Goal: Information Seeking & Learning: Learn about a topic

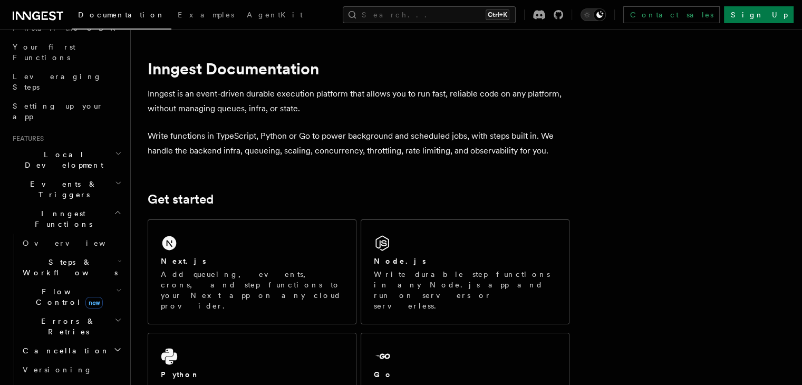
scroll to position [139, 0]
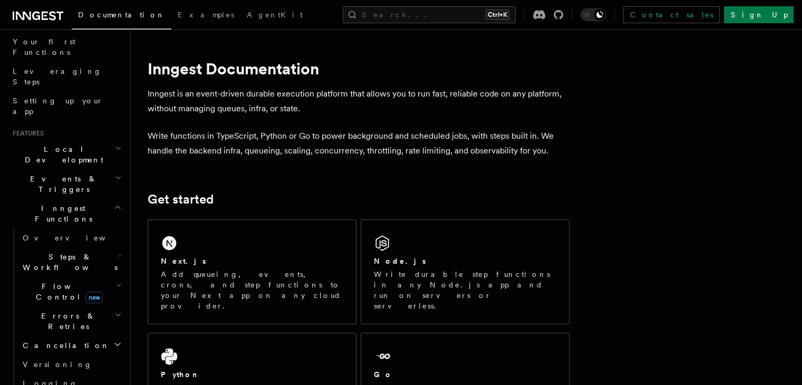
click at [118, 252] on icon "button" at bounding box center [120, 256] width 4 height 8
click at [106, 306] on h2 "Errors & Retries" at bounding box center [70, 321] width 105 height 30
click at [116, 281] on icon "button" at bounding box center [119, 285] width 6 height 8
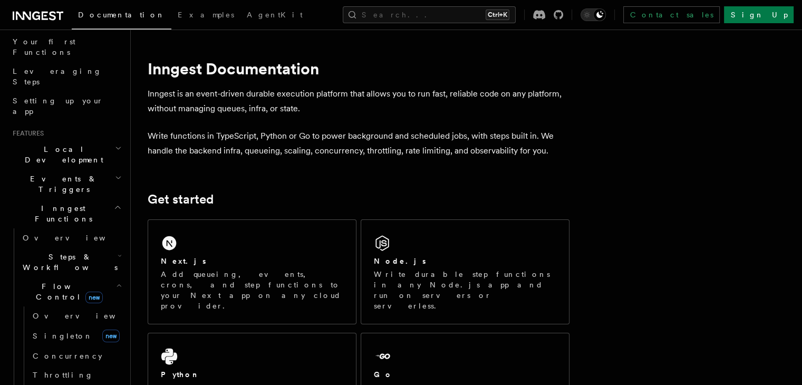
click at [97, 277] on h2 "Flow Control new" at bounding box center [70, 292] width 105 height 30
click at [105, 199] on h2 "Inngest Functions" at bounding box center [65, 214] width 115 height 30
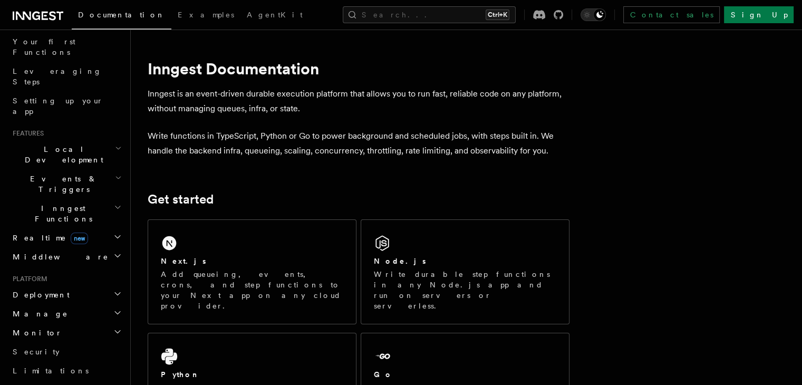
click at [112, 169] on h2 "Events & Triggers" at bounding box center [65, 184] width 115 height 30
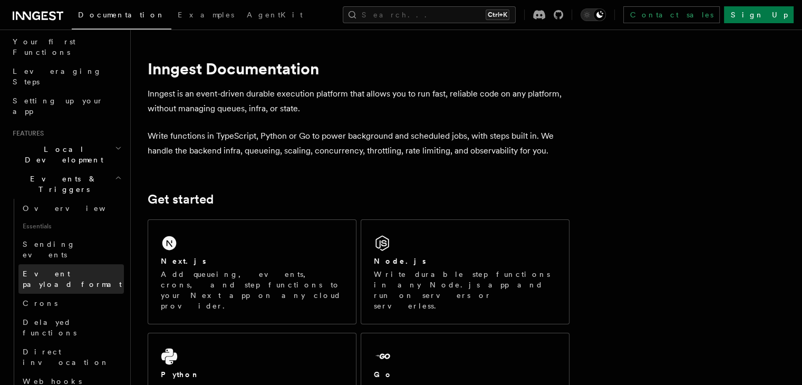
click at [64, 264] on link "Event payload format" at bounding box center [70, 279] width 105 height 30
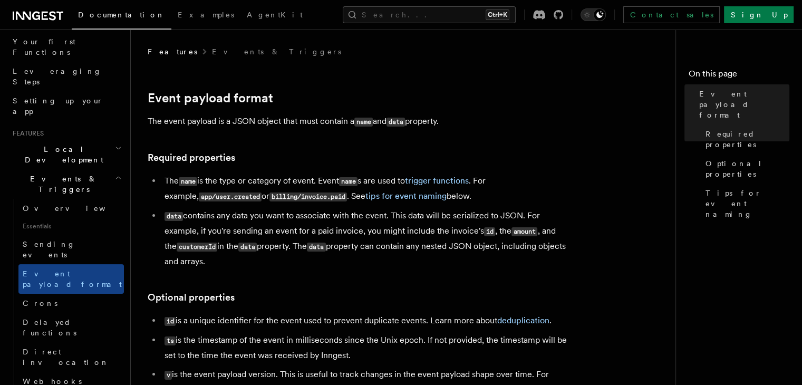
click at [249, 269] on li "data contains any data you want to associate with the event. This data will be …" at bounding box center [365, 238] width 408 height 61
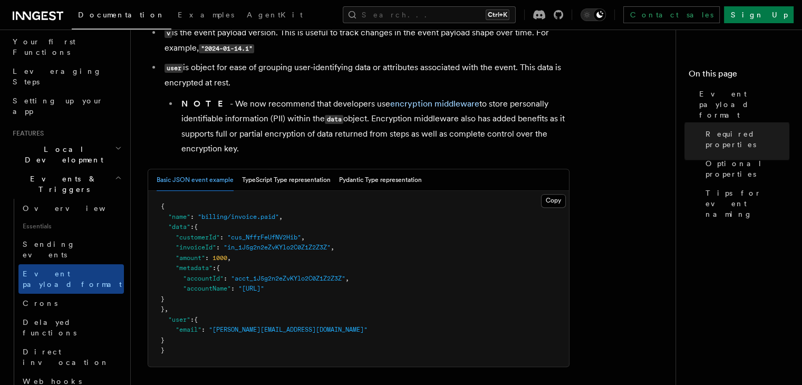
scroll to position [317, 0]
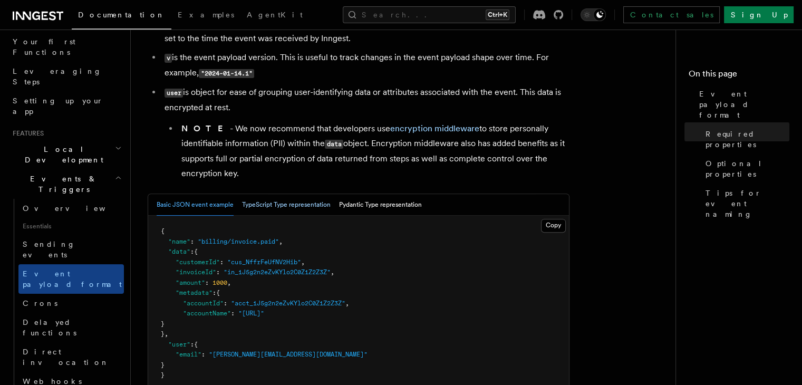
click at [287, 205] on button "TypeScript Type representation" at bounding box center [286, 205] width 89 height 22
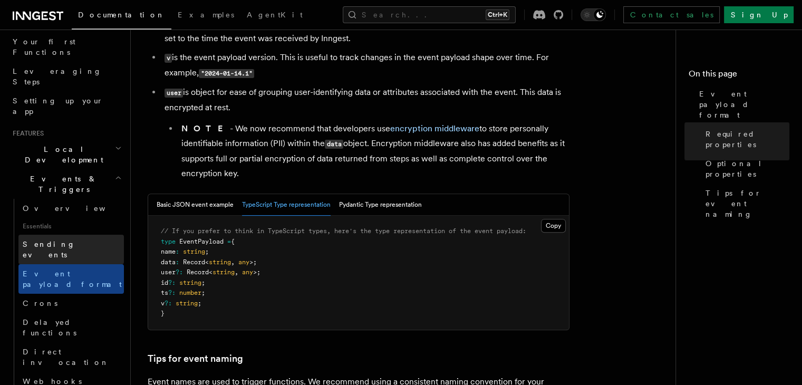
click at [59, 240] on span "Sending events" at bounding box center [49, 249] width 53 height 19
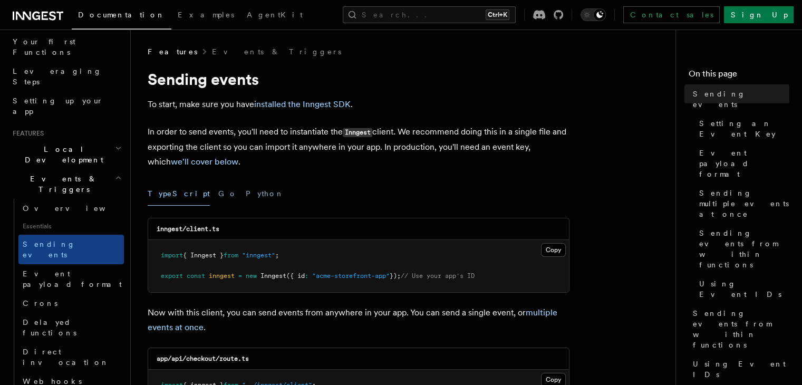
click at [313, 269] on pre "import { Inngest } from "inngest" ; export const inngest = new Inngest ({ id : …" at bounding box center [358, 266] width 421 height 52
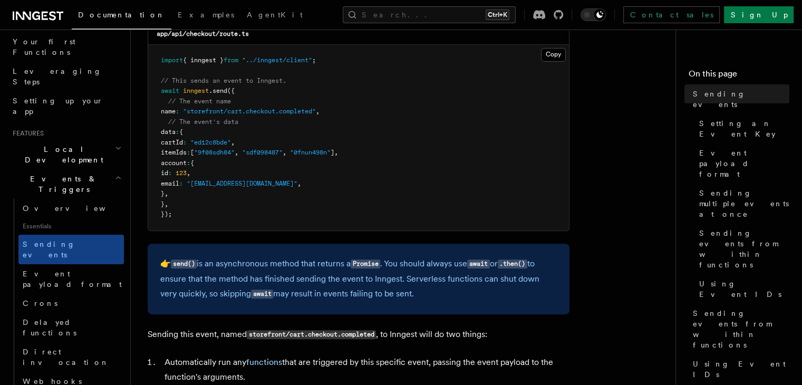
scroll to position [342, 0]
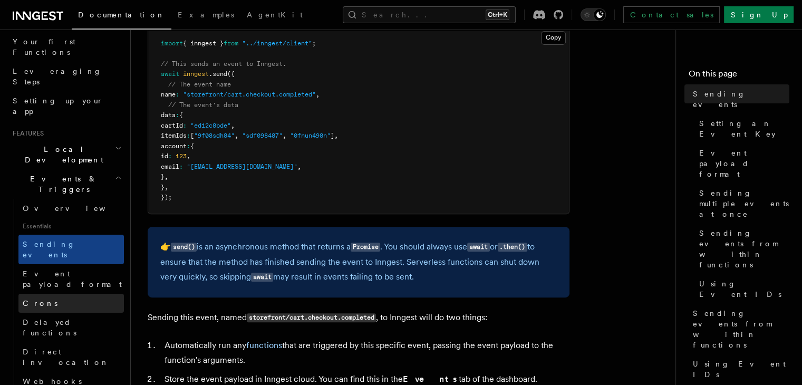
click at [68, 294] on link "Crons" at bounding box center [70, 303] width 105 height 19
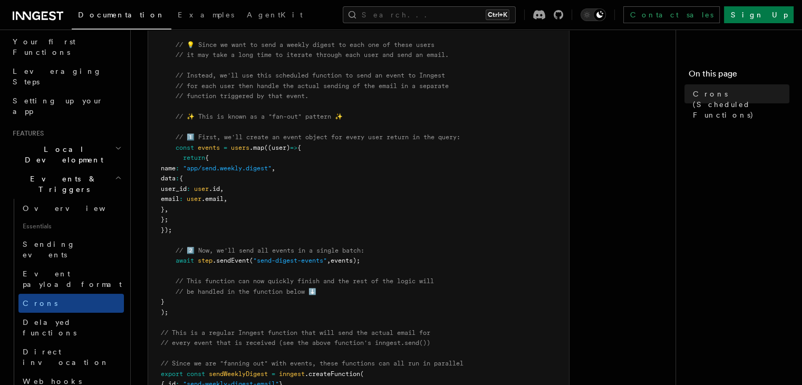
scroll to position [318, 0]
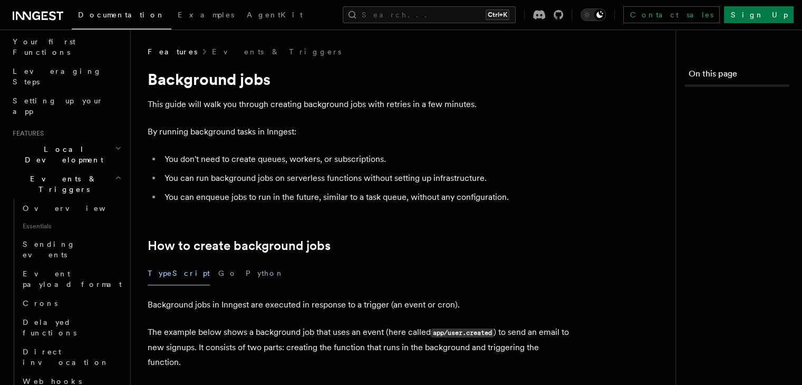
scroll to position [1, 157]
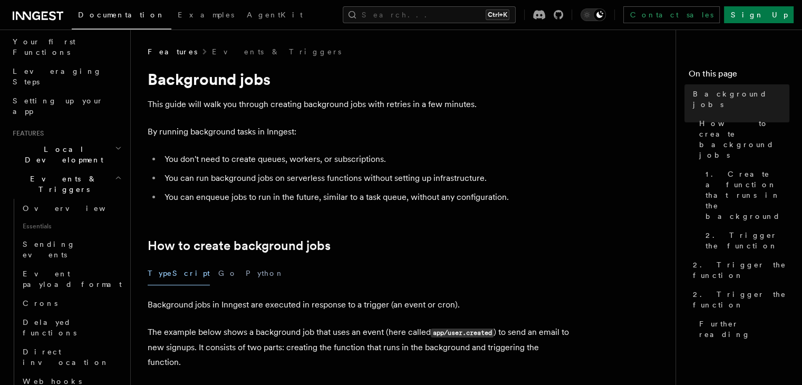
click at [331, 279] on div "TypeScript Go Python" at bounding box center [359, 274] width 422 height 24
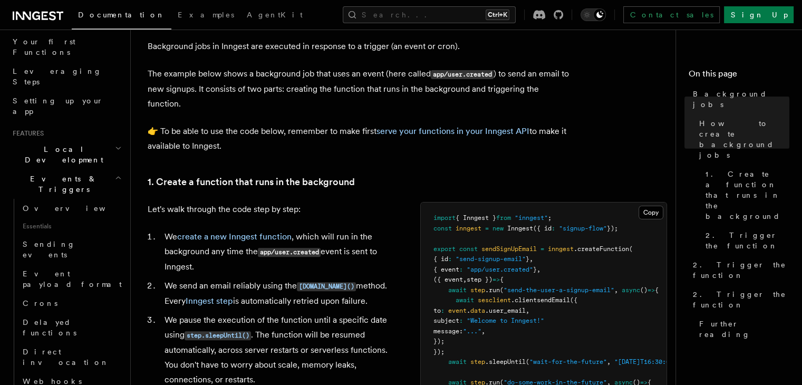
scroll to position [259, 0]
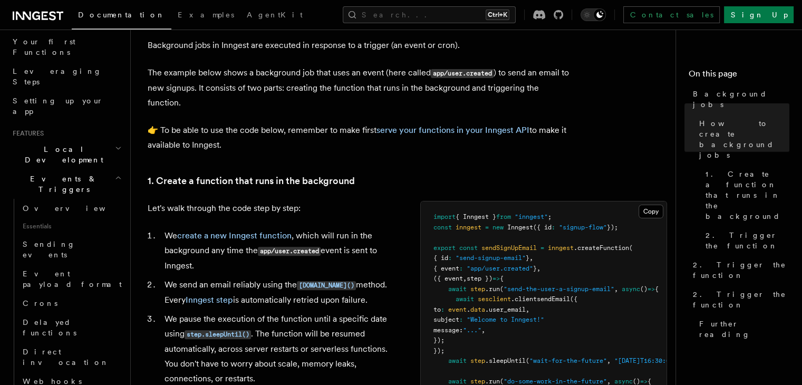
click at [405, 265] on pre "import { Inngest } from "inngest" ; const inngest = new Inngest ({ id : "signup…" at bounding box center [544, 319] width 246 height 237
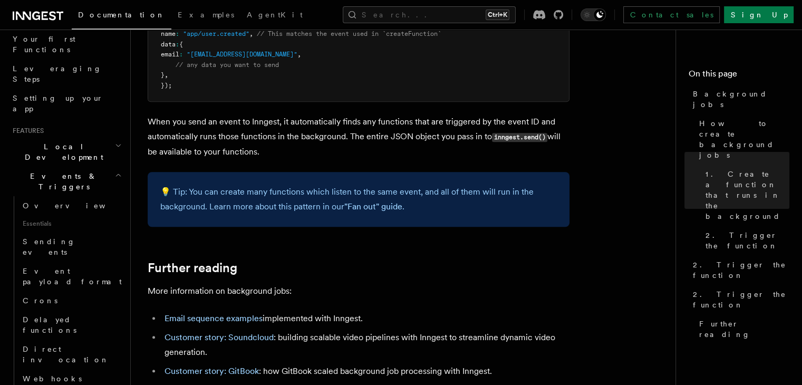
scroll to position [108, 0]
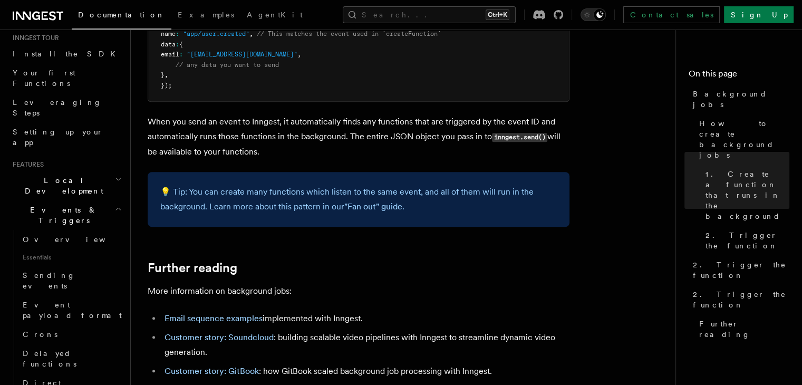
click at [115, 205] on icon "button" at bounding box center [118, 209] width 7 height 8
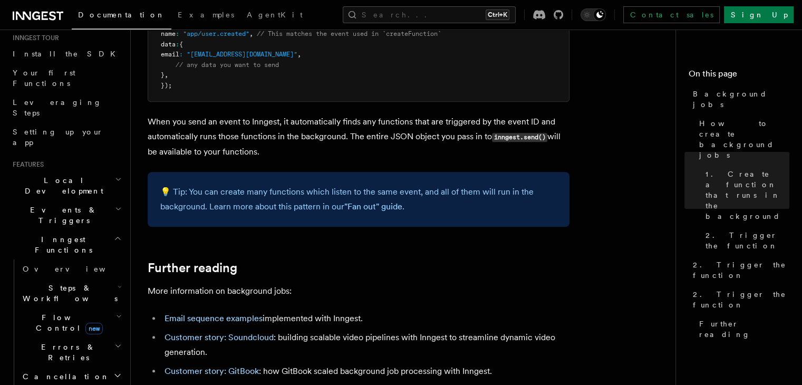
click at [115, 175] on icon "button" at bounding box center [118, 179] width 7 height 8
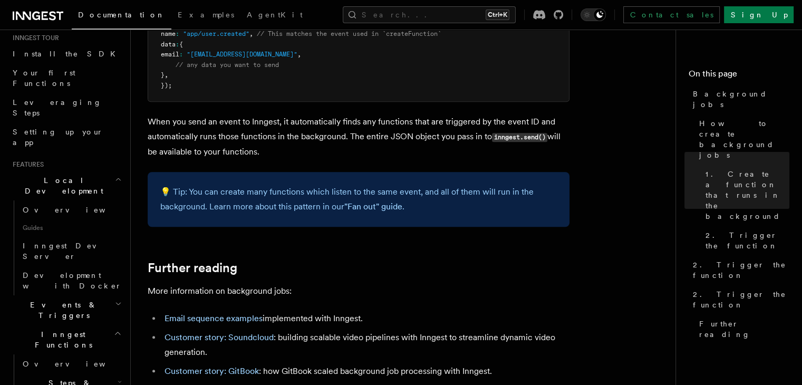
click at [117, 178] on icon "button" at bounding box center [119, 179] width 4 height 2
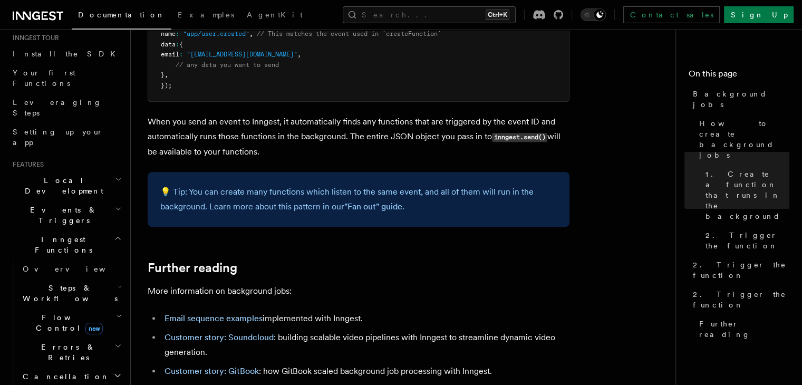
scroll to position [0, 0]
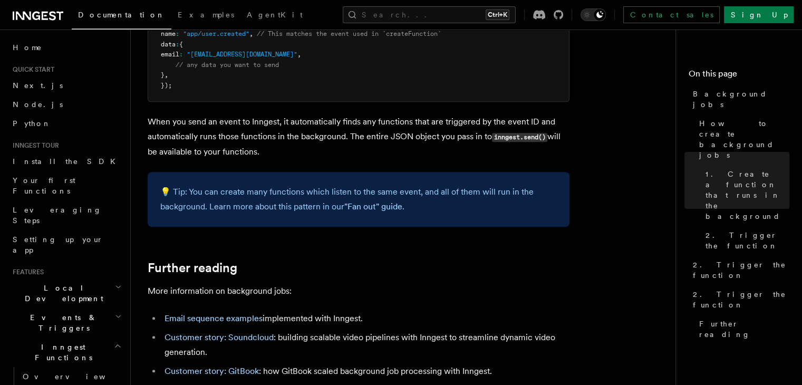
click at [130, 109] on header "Search... Documentation Examples AgentKit Home Quick start Next.js Node.js Pyth…" at bounding box center [65, 207] width 131 height 355
click at [34, 52] on link "Home" at bounding box center [65, 47] width 115 height 19
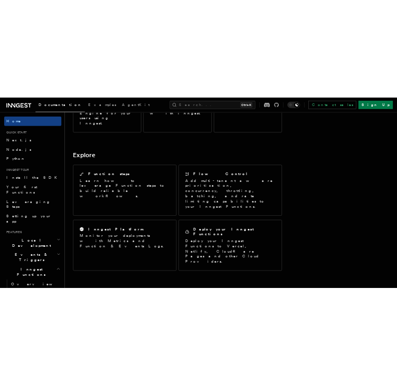
scroll to position [1, 87]
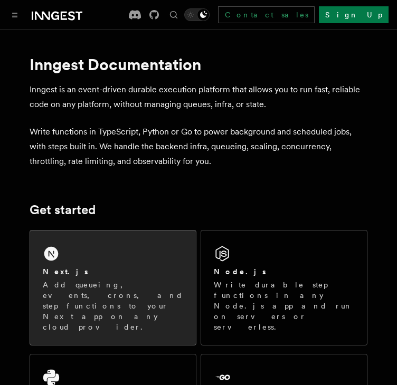
click at [65, 258] on div "Next.js Add queueing, events, crons, and step functions to your Next app on any…" at bounding box center [113, 287] width 166 height 114
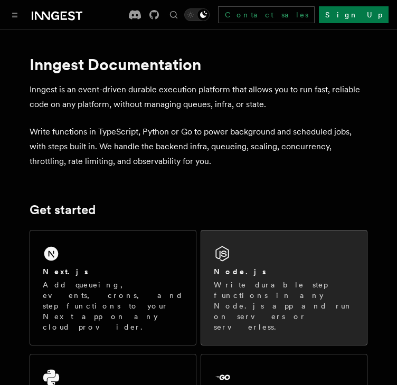
click at [247, 277] on div "Node.js" at bounding box center [284, 271] width 140 height 11
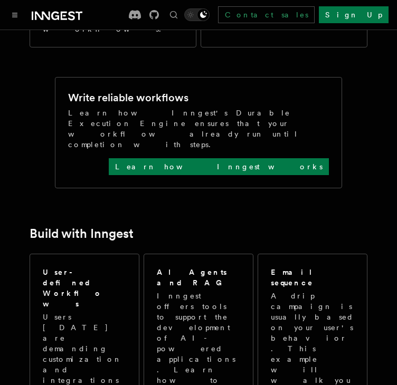
scroll to position [441, 0]
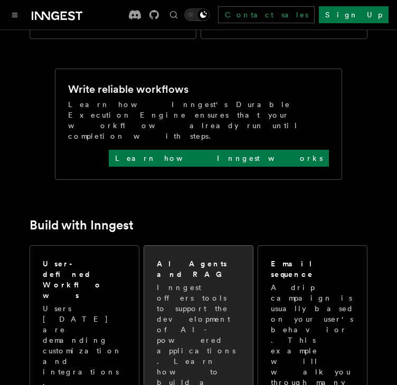
click at [165, 282] on p "Inngest offers tools to support the development of AI-powered applications. Lea…" at bounding box center [198, 361] width 83 height 158
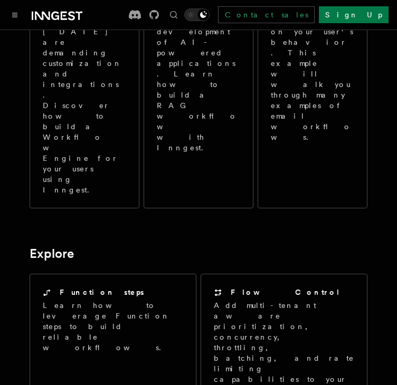
scroll to position [737, 0]
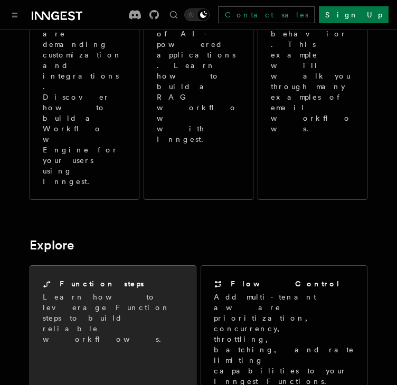
click at [65, 292] on p "Learn how to leverage Function steps to build reliable workflows." at bounding box center [113, 318] width 140 height 53
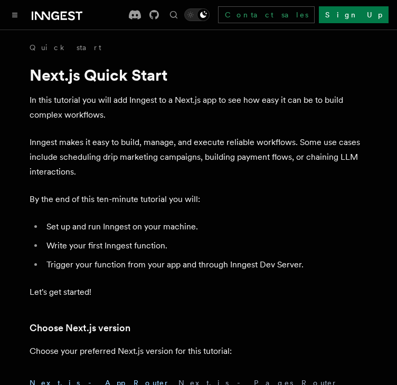
click at [236, 228] on li "Set up and run Inngest on your machine." at bounding box center [205, 226] width 324 height 15
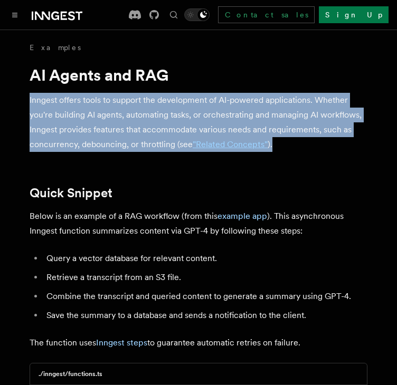
drag, startPoint x: 26, startPoint y: 95, endPoint x: 273, endPoint y: 144, distance: 251.6
copy p "Inngest offers tools to support the development of AI-powered applications. Whe…"
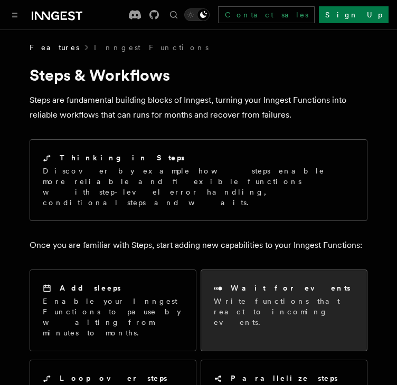
click at [266, 296] on p "Write functions that react to incoming events." at bounding box center [284, 312] width 140 height 32
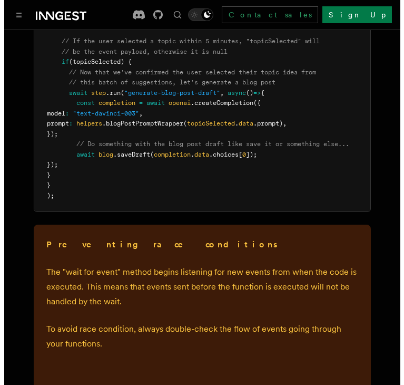
scroll to position [1527, 0]
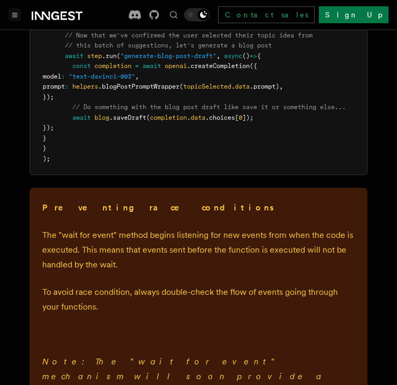
click at [17, 13] on icon "Toggle navigation" at bounding box center [15, 15] width 5 height 4
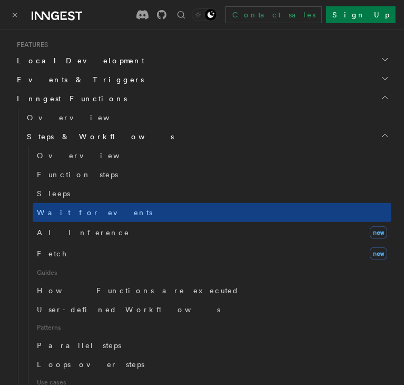
scroll to position [305, 0]
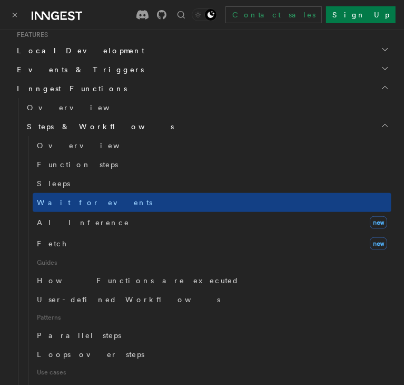
click at [216, 128] on h2 "Steps & Workflows" at bounding box center [207, 126] width 369 height 19
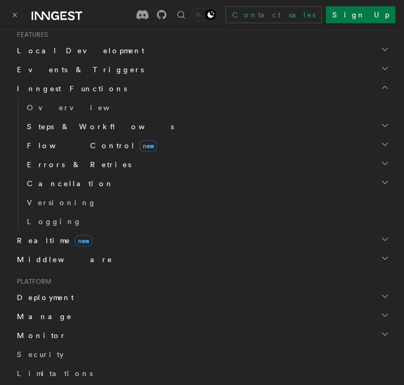
click at [216, 128] on h2 "Steps & Workflows" at bounding box center [207, 126] width 369 height 19
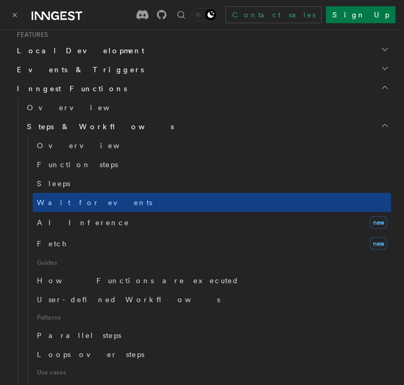
click at [363, 86] on h2 "Inngest Functions" at bounding box center [202, 88] width 379 height 19
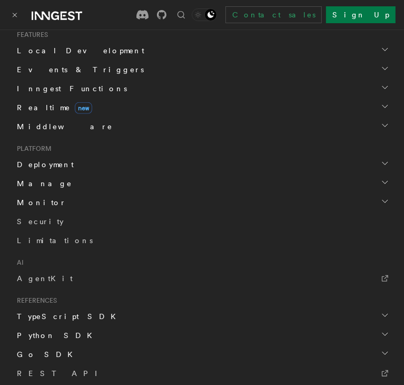
click at [363, 86] on h2 "Inngest Functions" at bounding box center [202, 88] width 379 height 19
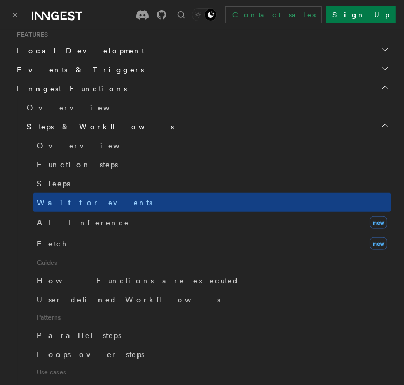
click at [299, 128] on h2 "Steps & Workflows" at bounding box center [207, 126] width 369 height 19
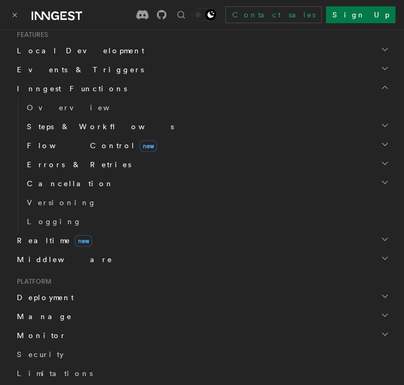
click at [52, 91] on span "Inngest Functions" at bounding box center [70, 88] width 114 height 11
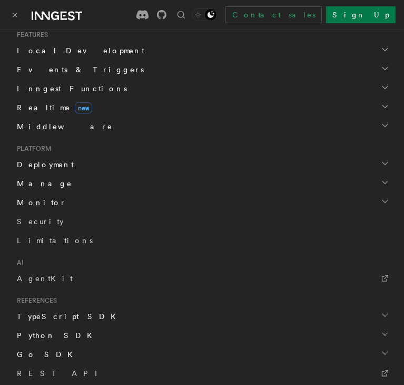
click at [52, 91] on span "Inngest Functions" at bounding box center [70, 88] width 114 height 11
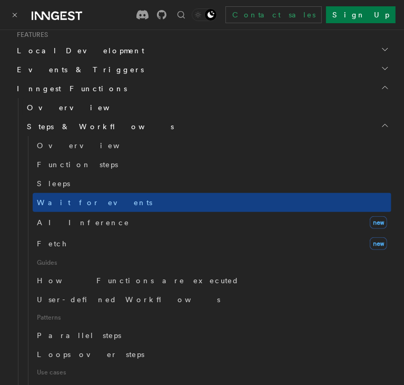
click at [59, 98] on link "Overview" at bounding box center [207, 107] width 369 height 19
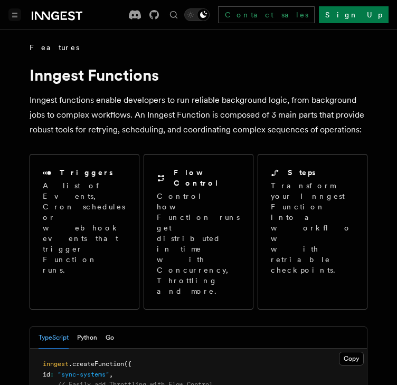
drag, startPoint x: 396, startPoint y: 86, endPoint x: 396, endPoint y: 102, distance: 15.3
click at [266, 97] on p "Inngest functions enable developers to run reliable background logic, from back…" at bounding box center [199, 115] width 338 height 44
